Goal: Understand process/instructions: Learn how to perform a task or action

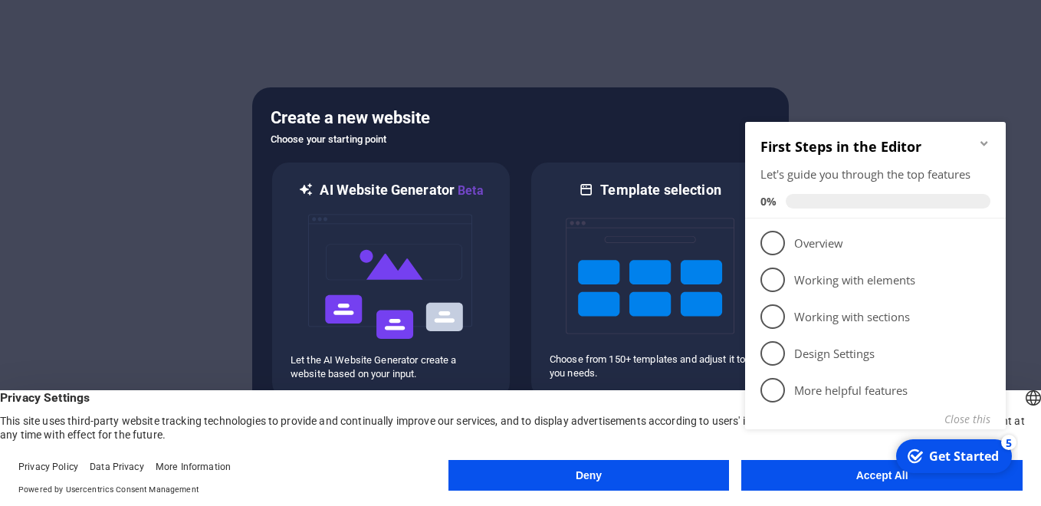
click at [914, 480] on appcues-checklist "Contextual help checklist present on screen" at bounding box center [878, 295] width 279 height 376
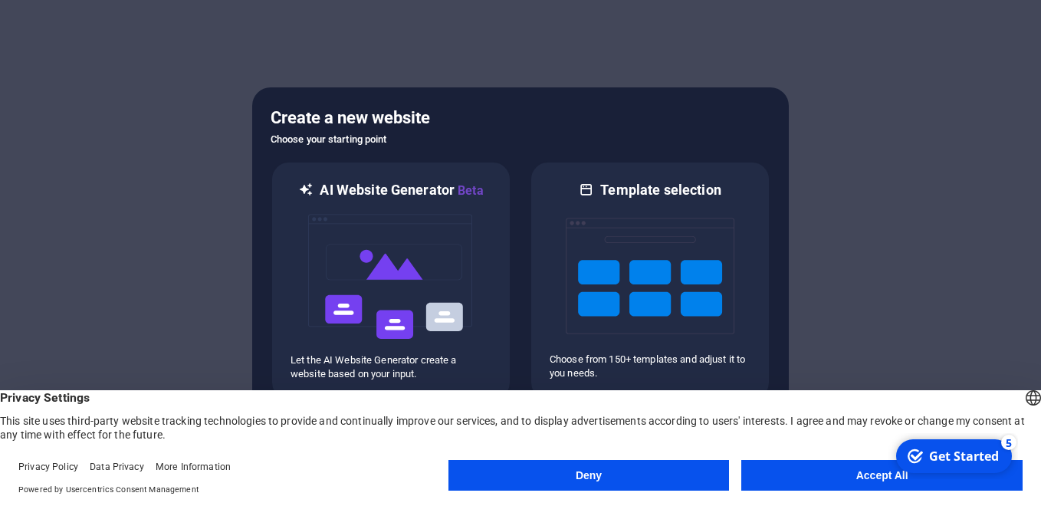
click at [877, 471] on button "Accept All" at bounding box center [881, 475] width 281 height 31
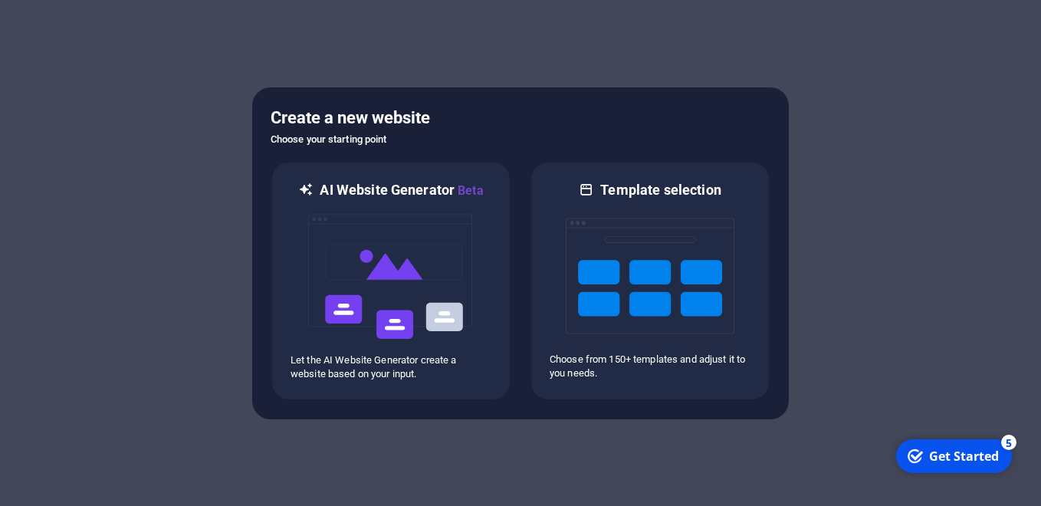
click at [926, 459] on div "checkmark Get Started 5" at bounding box center [952, 456] width 91 height 17
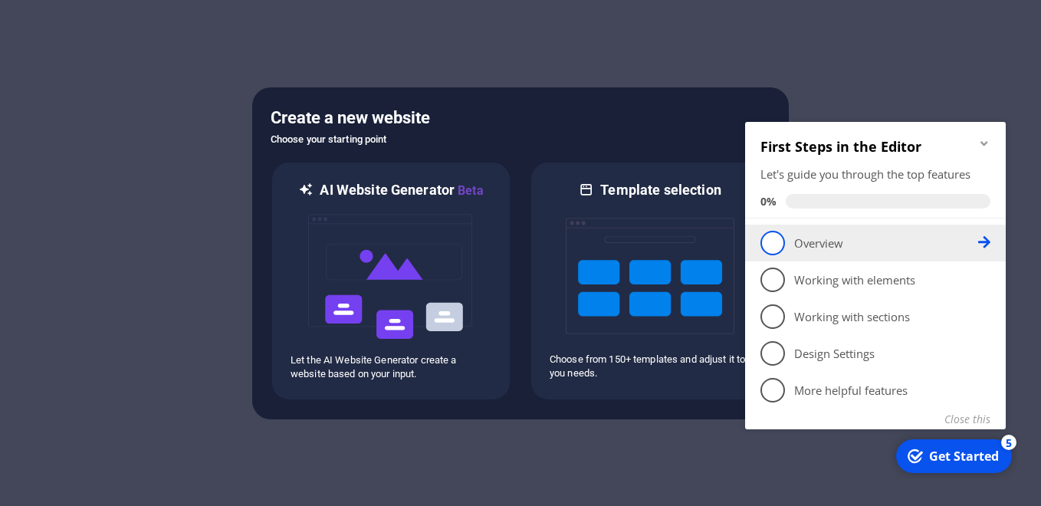
click at [779, 249] on span "1" at bounding box center [772, 243] width 25 height 25
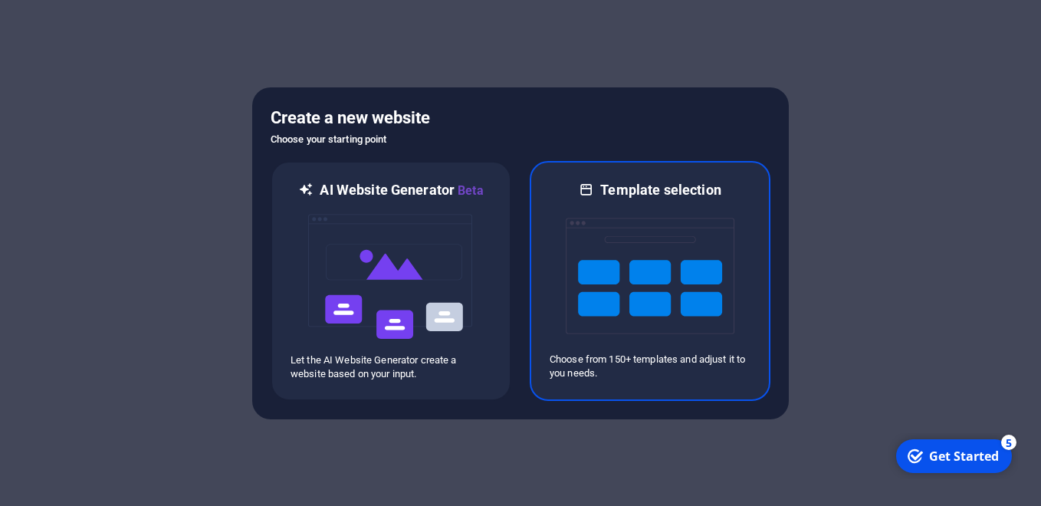
click at [619, 280] on img at bounding box center [650, 275] width 169 height 153
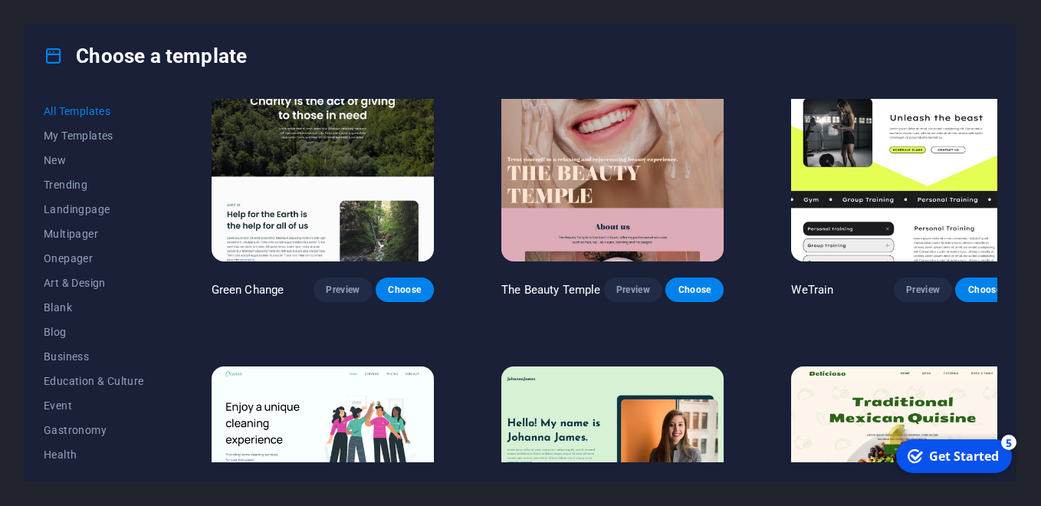
scroll to position [2222, 0]
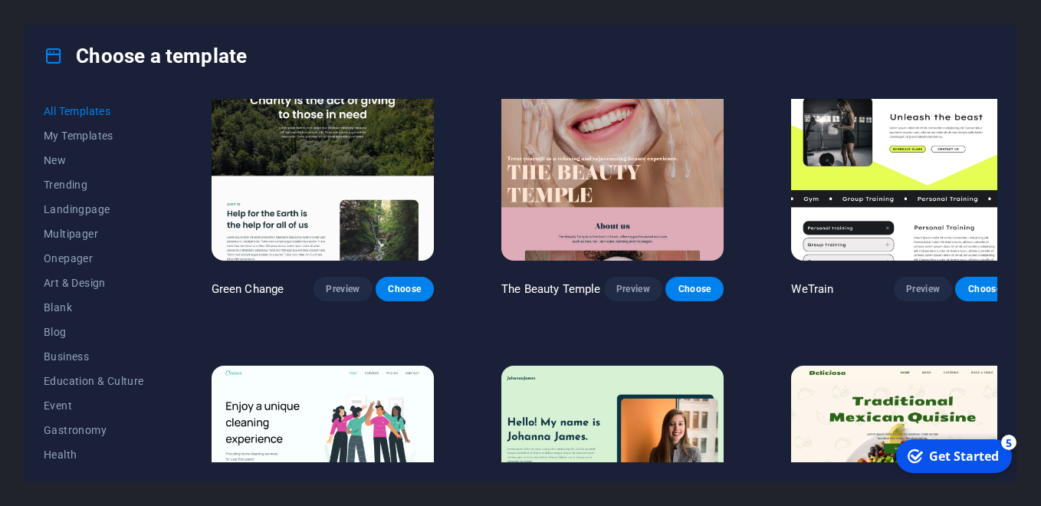
click at [375, 161] on img at bounding box center [322, 158] width 222 height 205
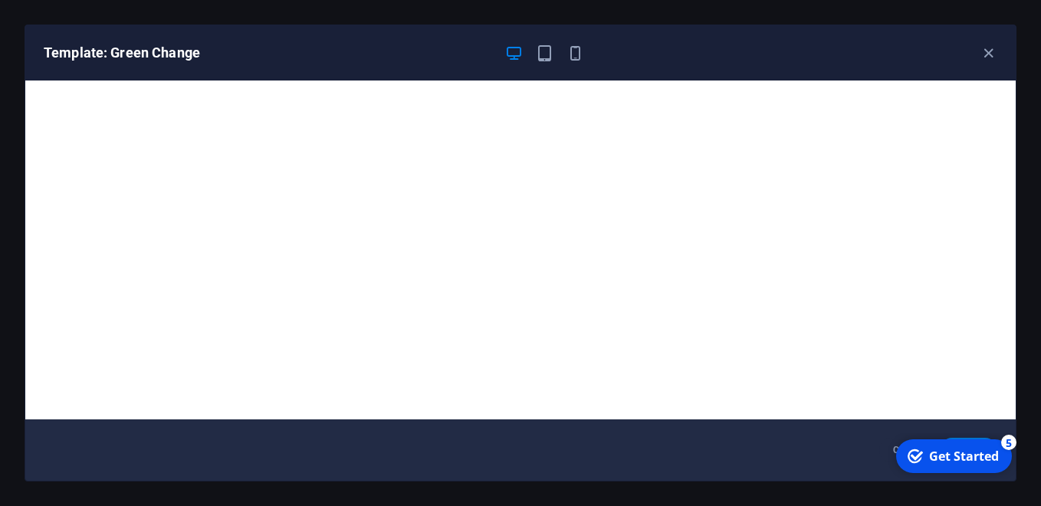
click at [975, 458] on div "Get Started" at bounding box center [964, 456] width 70 height 17
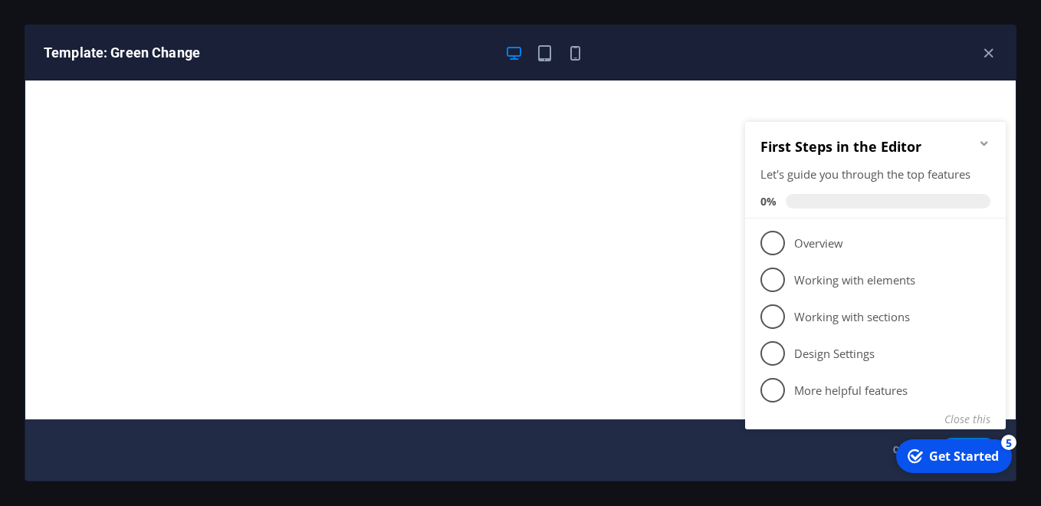
click at [975, 458] on div "Get Started" at bounding box center [964, 456] width 70 height 17
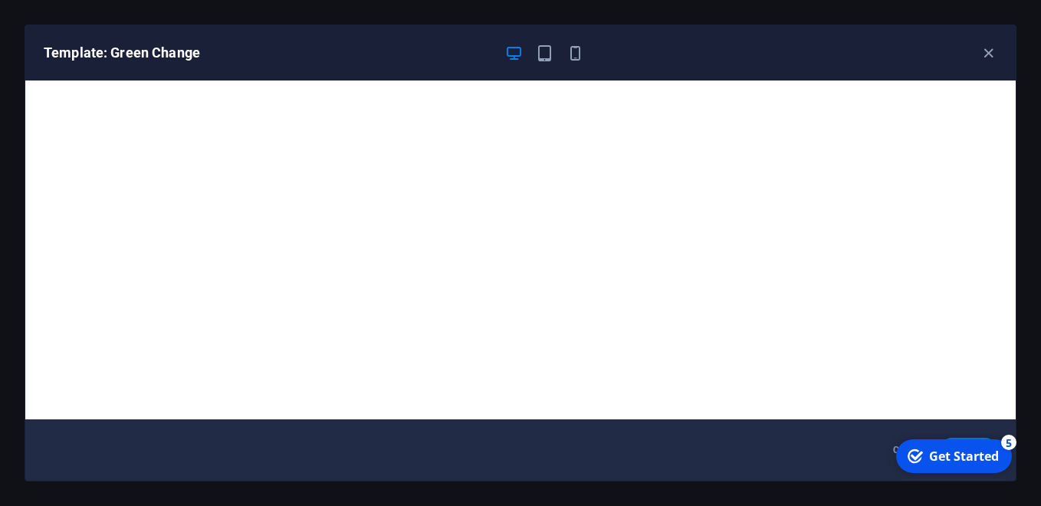
scroll to position [4, 0]
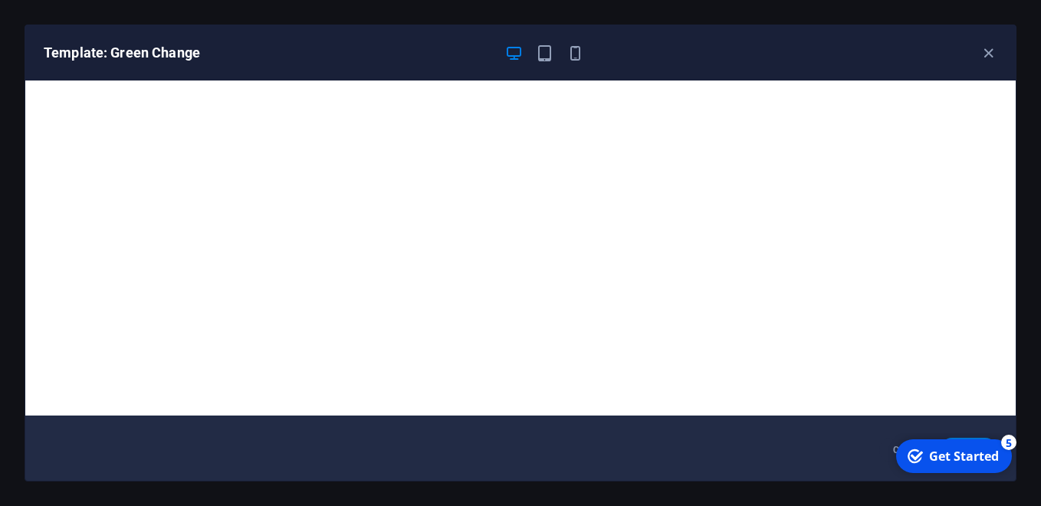
click at [972, 455] on div "Get Started" at bounding box center [964, 456] width 70 height 17
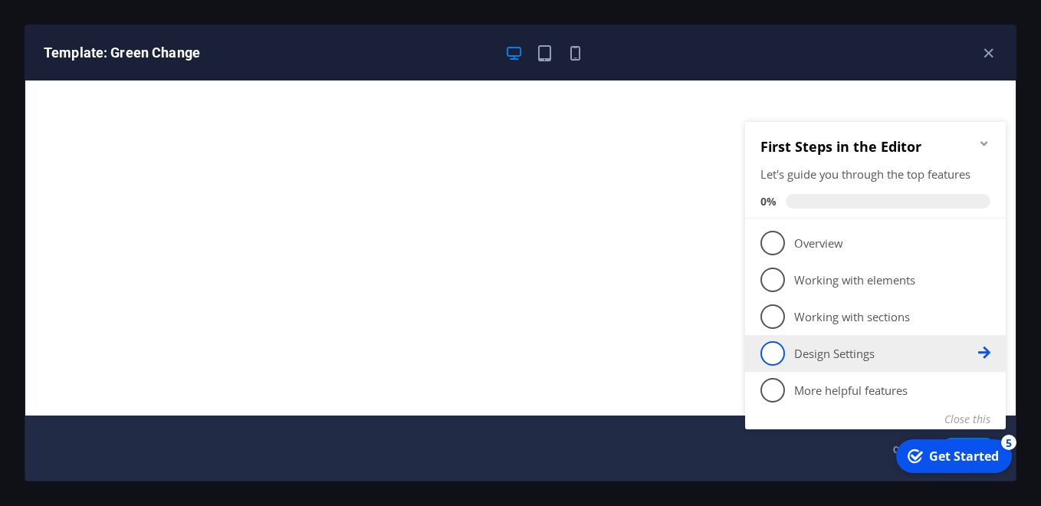
click at [796, 352] on p "Design Settings - incomplete" at bounding box center [886, 354] width 184 height 16
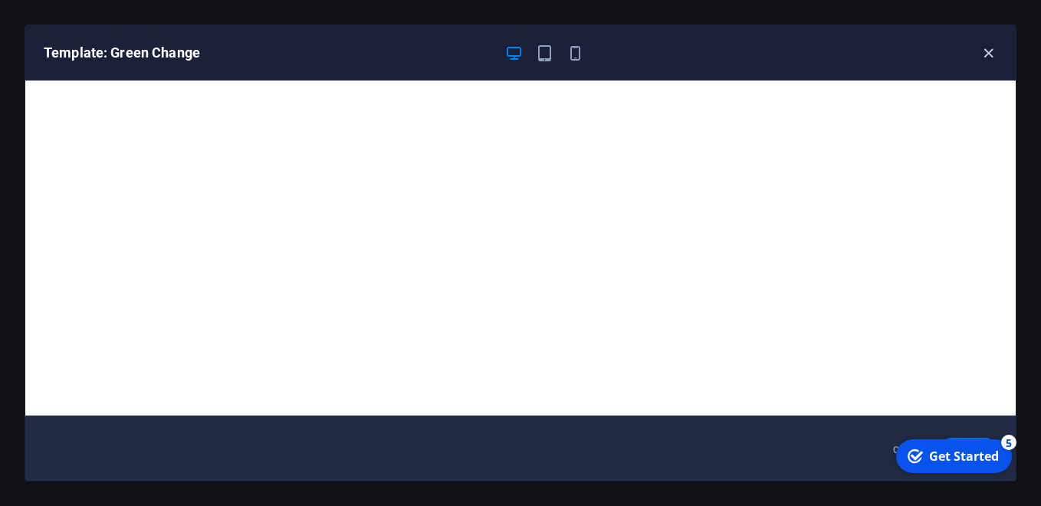
click at [986, 48] on icon "button" at bounding box center [988, 53] width 18 height 18
